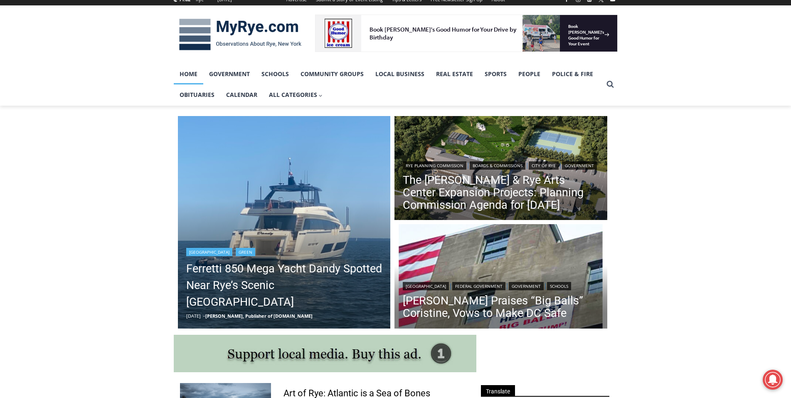
scroll to position [249, 0]
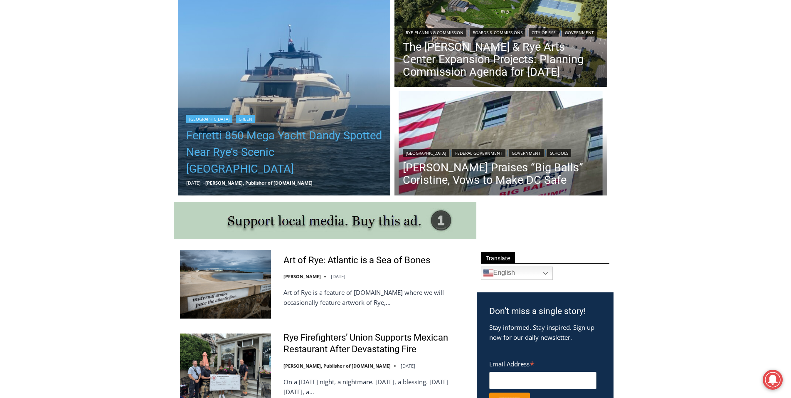
click at [288, 158] on link "Ferretti 850 Mega Yacht Dandy Spotted Near Rye’s Scenic [GEOGRAPHIC_DATA]" at bounding box center [284, 152] width 196 height 50
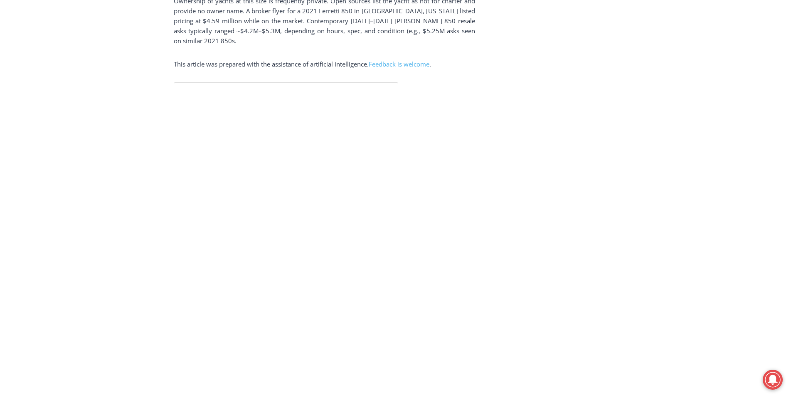
scroll to position [1829, 0]
